Goal: Navigation & Orientation: Find specific page/section

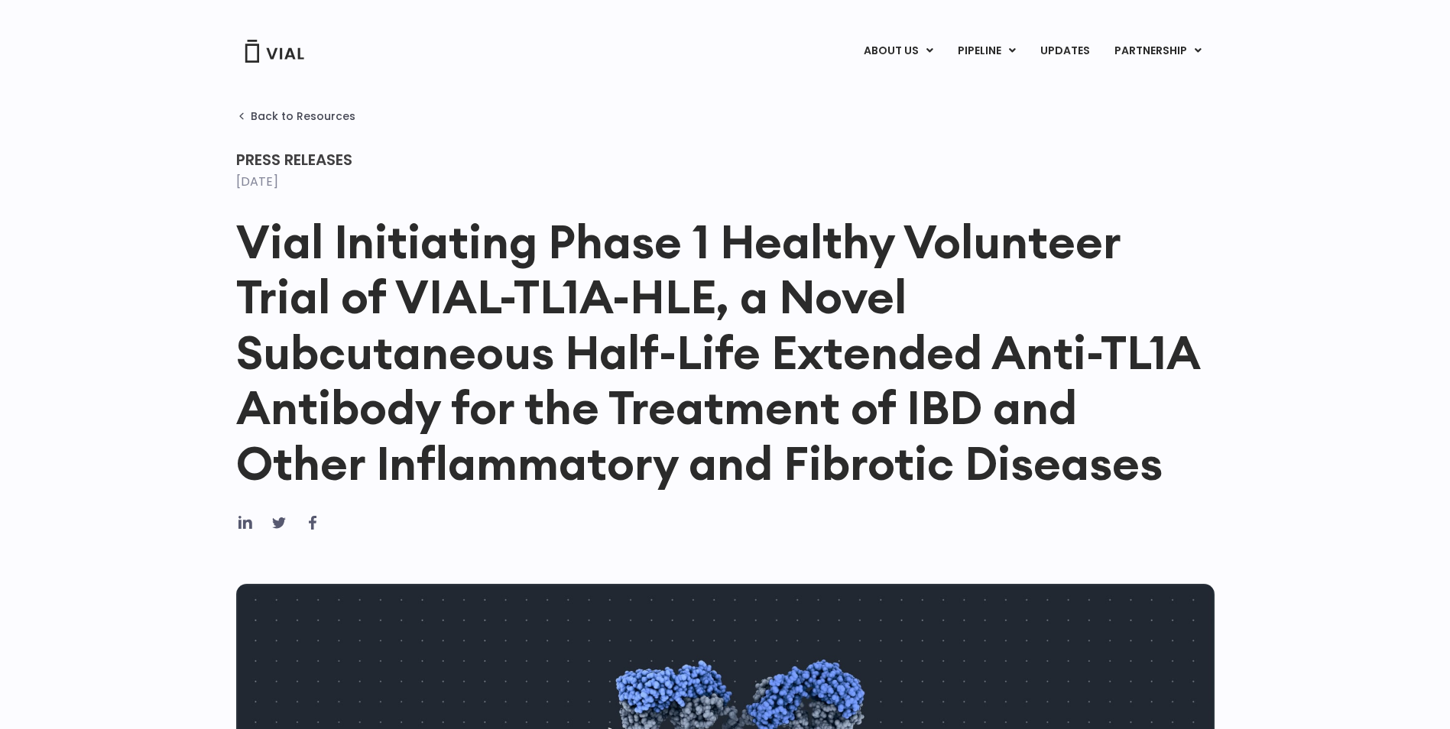
click at [287, 53] on img at bounding box center [274, 51] width 61 height 23
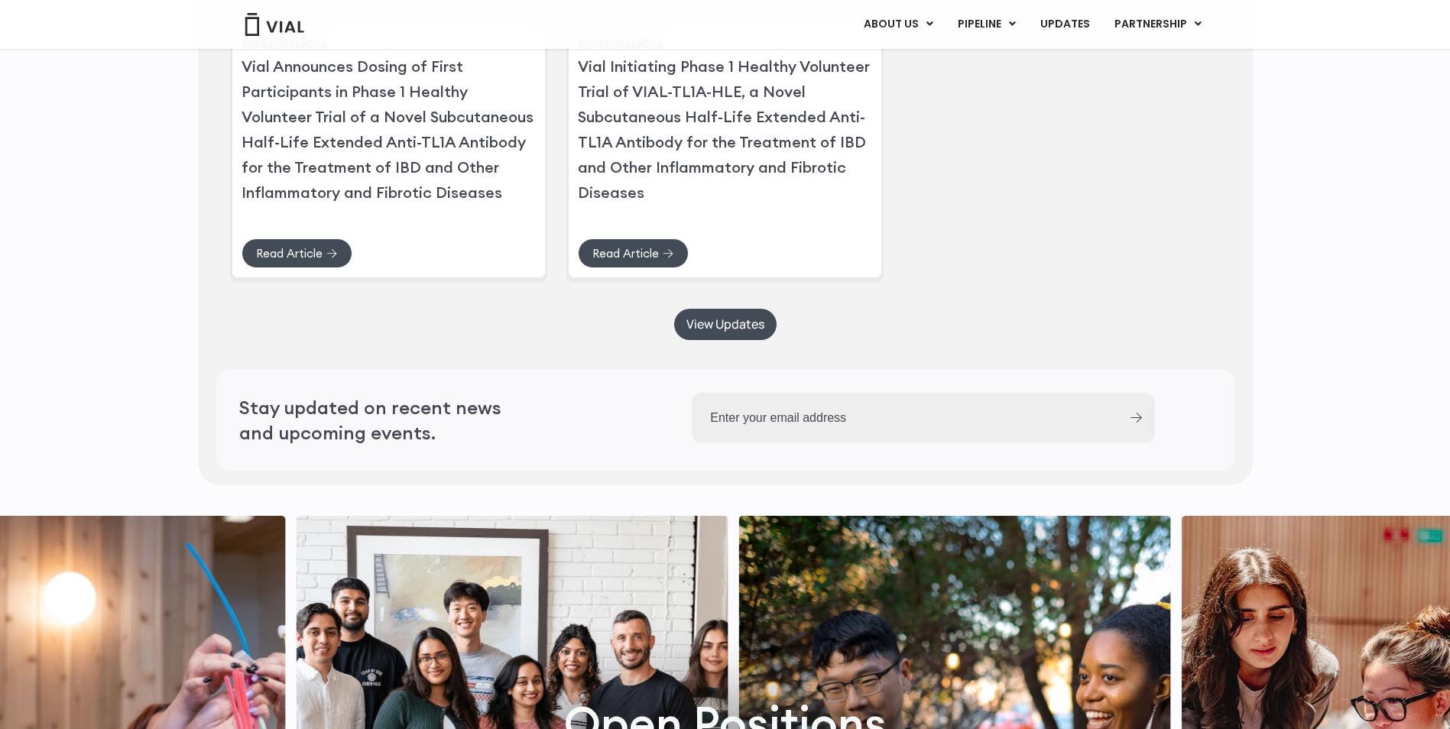
scroll to position [3290, 0]
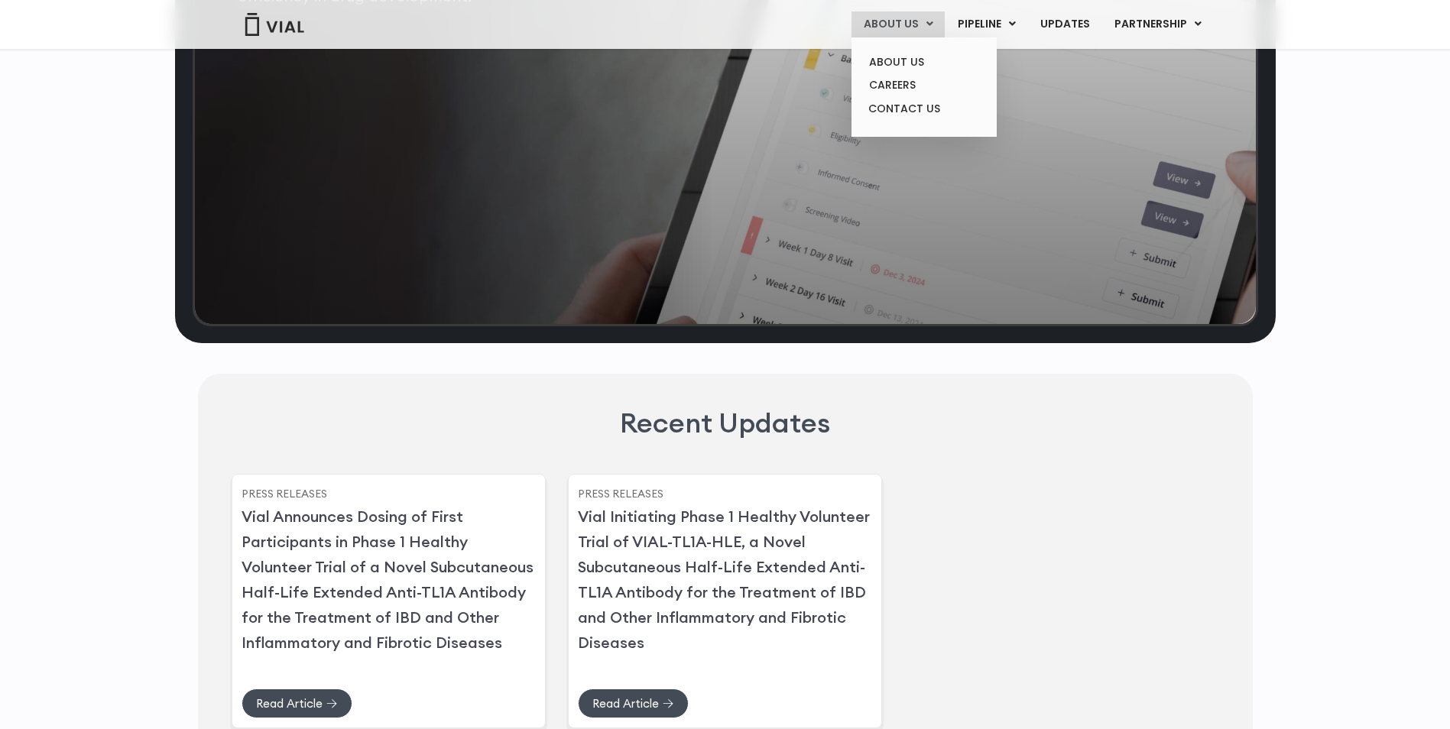
click at [875, 22] on link "ABOUT US" at bounding box center [898, 24] width 93 height 26
click at [881, 57] on link "ABOUT US" at bounding box center [924, 62] width 134 height 24
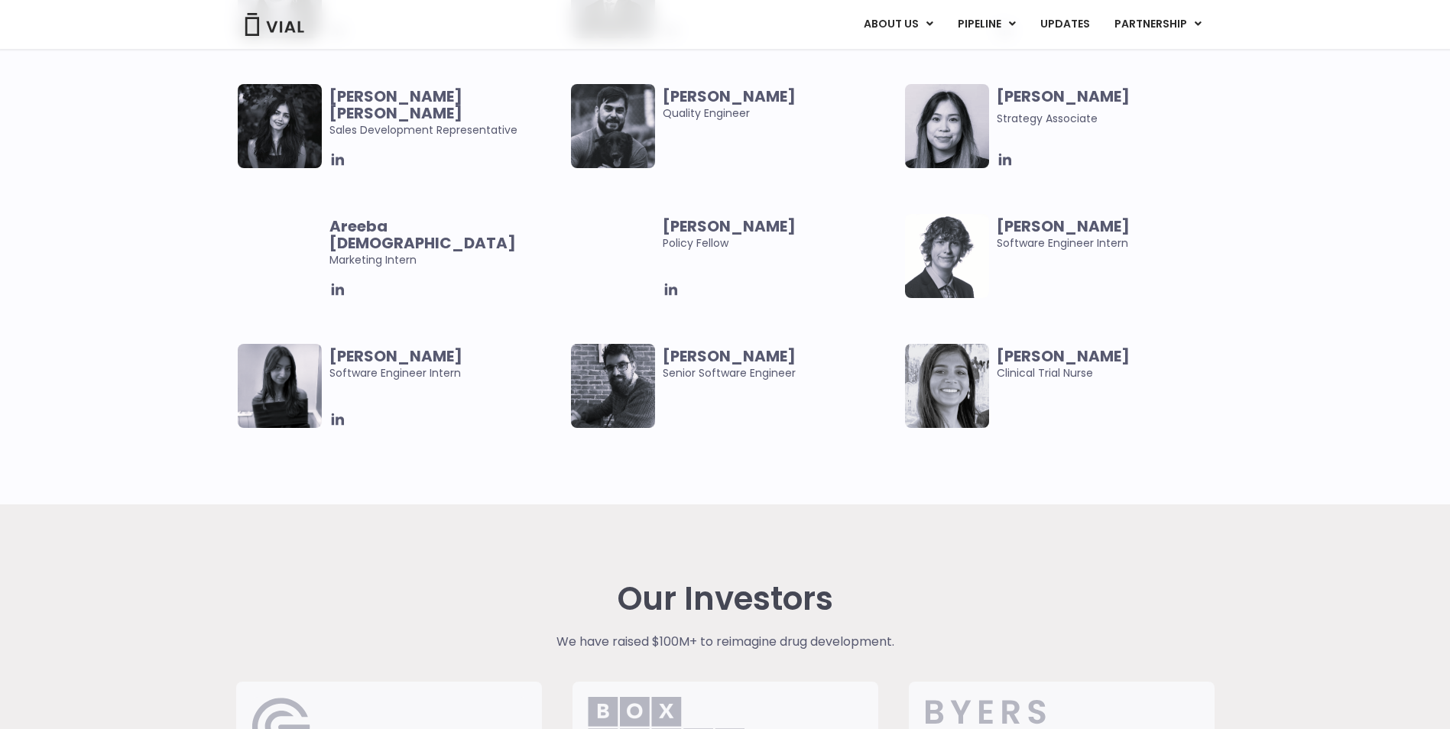
scroll to position [3752, 0]
